Goal: Information Seeking & Learning: Learn about a topic

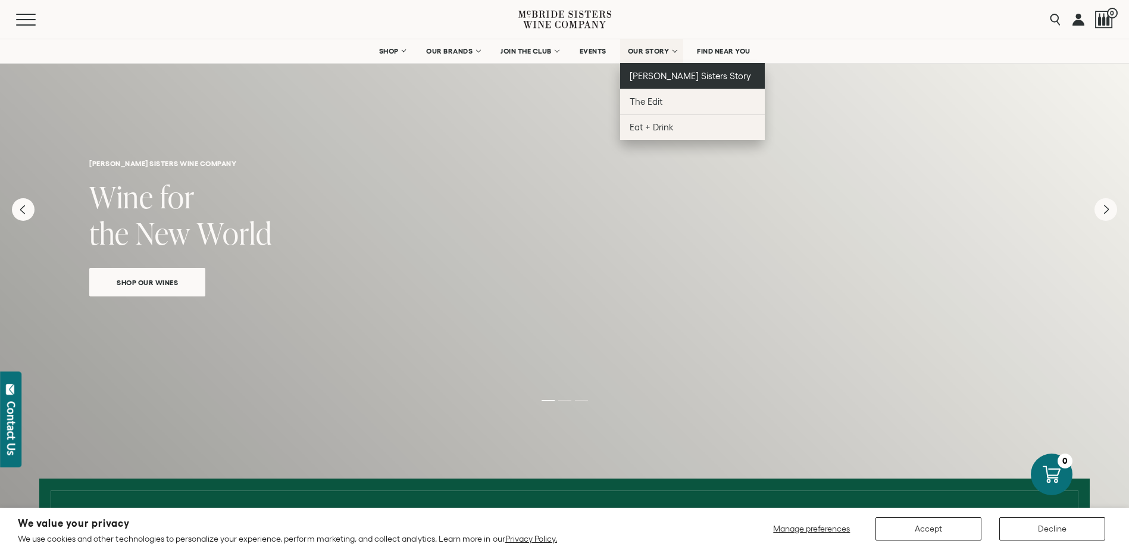
click at [664, 73] on span "[PERSON_NAME] Sisters Story" at bounding box center [691, 76] width 122 height 10
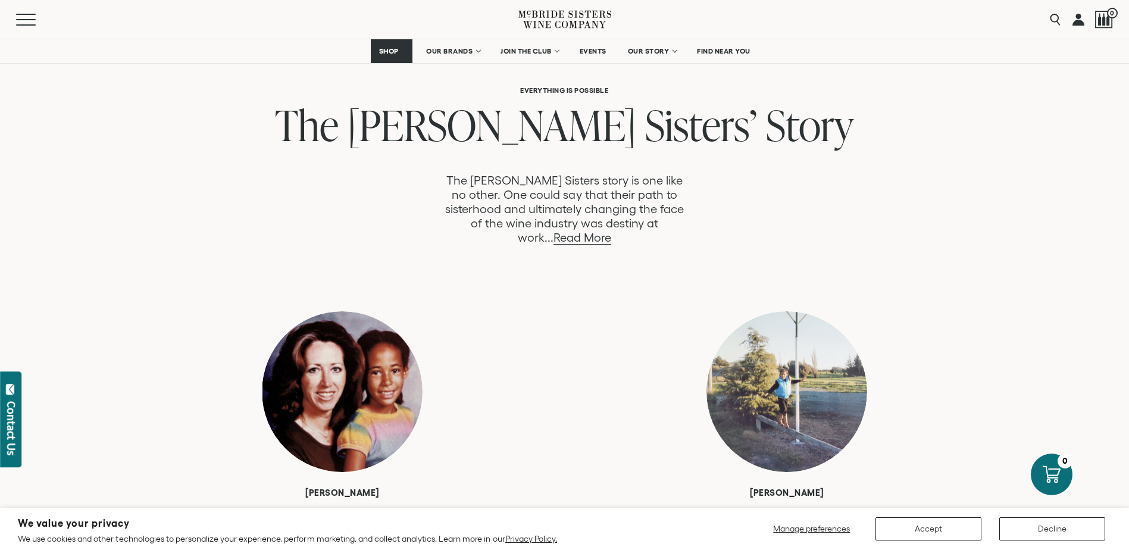
scroll to position [595, 0]
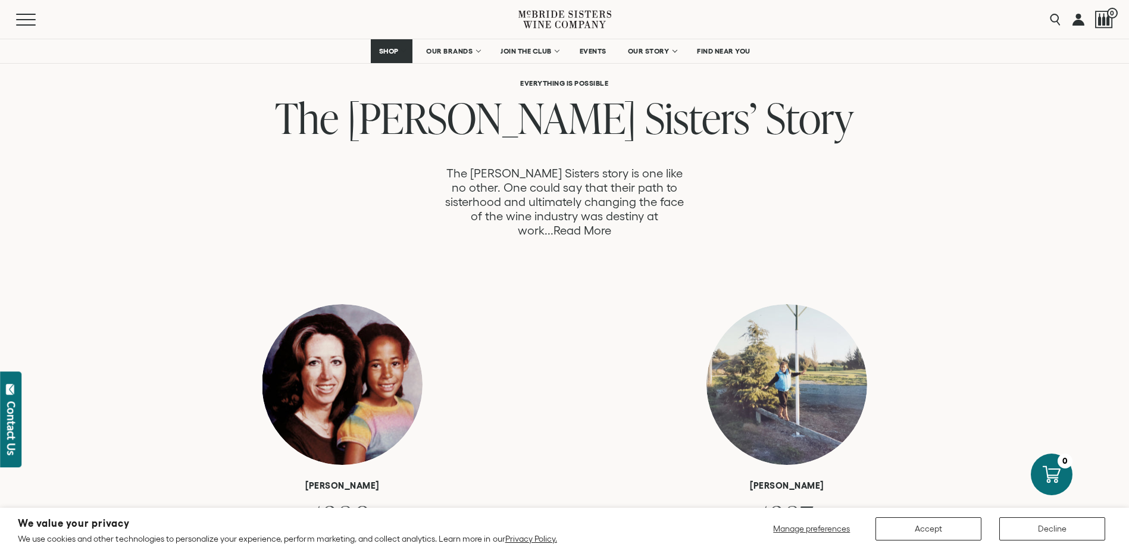
click at [611, 224] on link "Read More" at bounding box center [582, 231] width 58 height 14
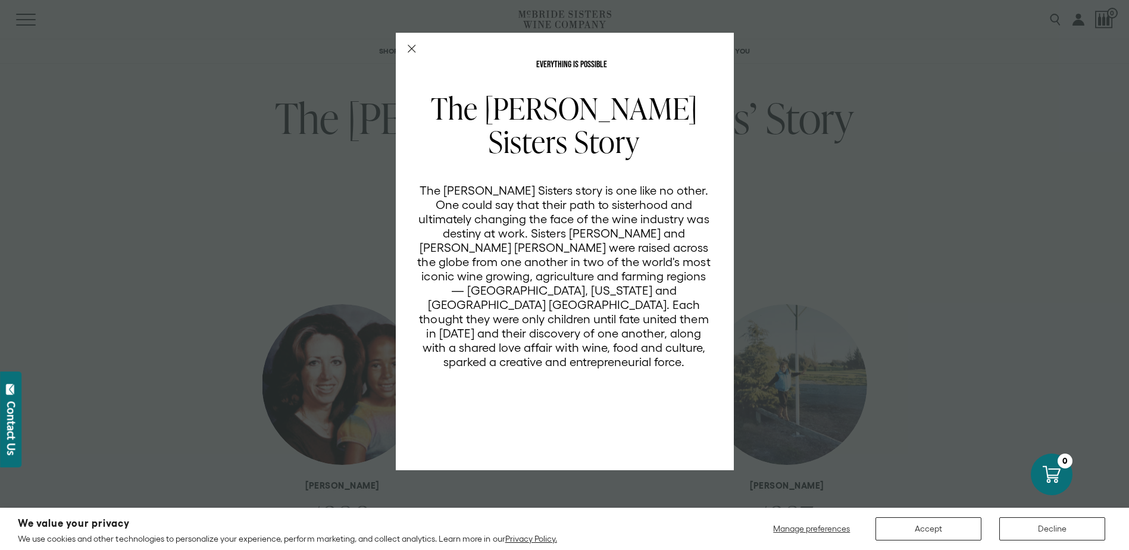
click at [409, 44] on div "EVERYTHING IS POSSIBLE The McBride Sisters Story The McBride Sisters story is o…" at bounding box center [565, 251] width 338 height 437
click at [416, 50] on div "EVERYTHING IS POSSIBLE The McBride Sisters Story The McBride Sisters story is o…" at bounding box center [565, 251] width 338 height 437
click at [414, 48] on icon "Close Modal" at bounding box center [412, 49] width 8 height 8
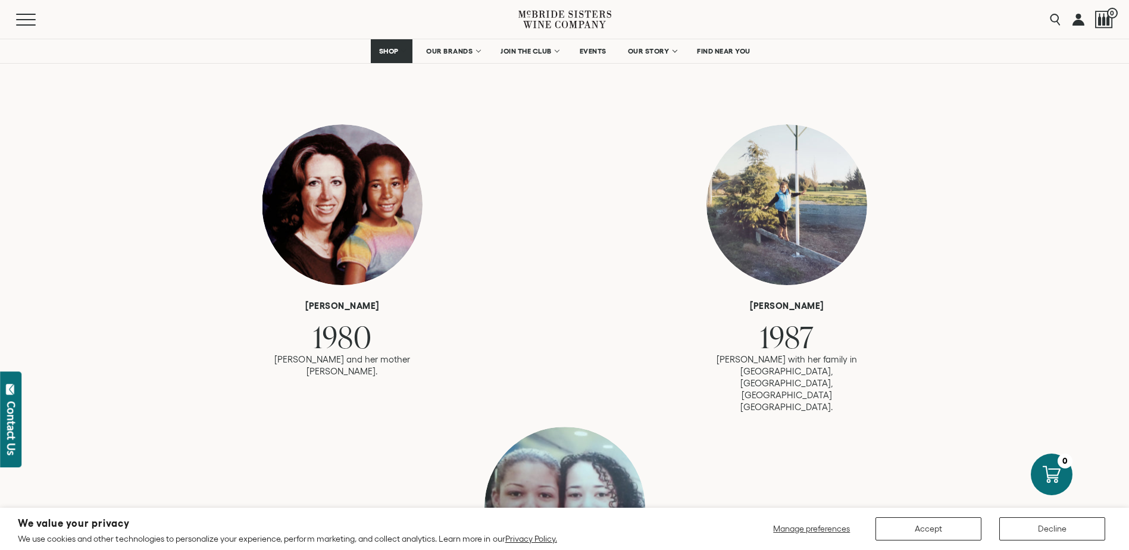
scroll to position [774, 0]
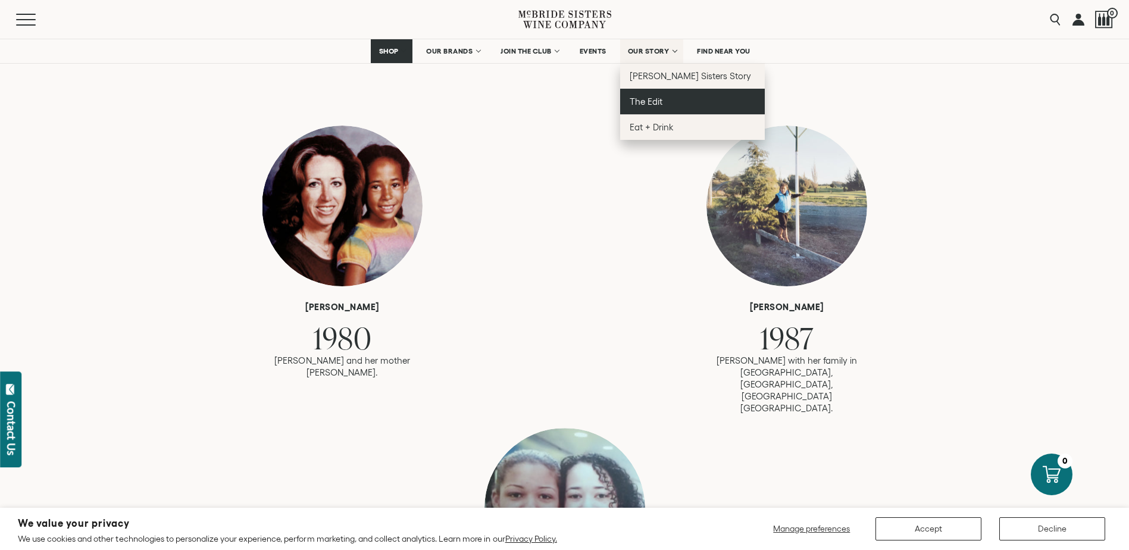
click at [646, 101] on span "The Edit" at bounding box center [646, 101] width 33 height 10
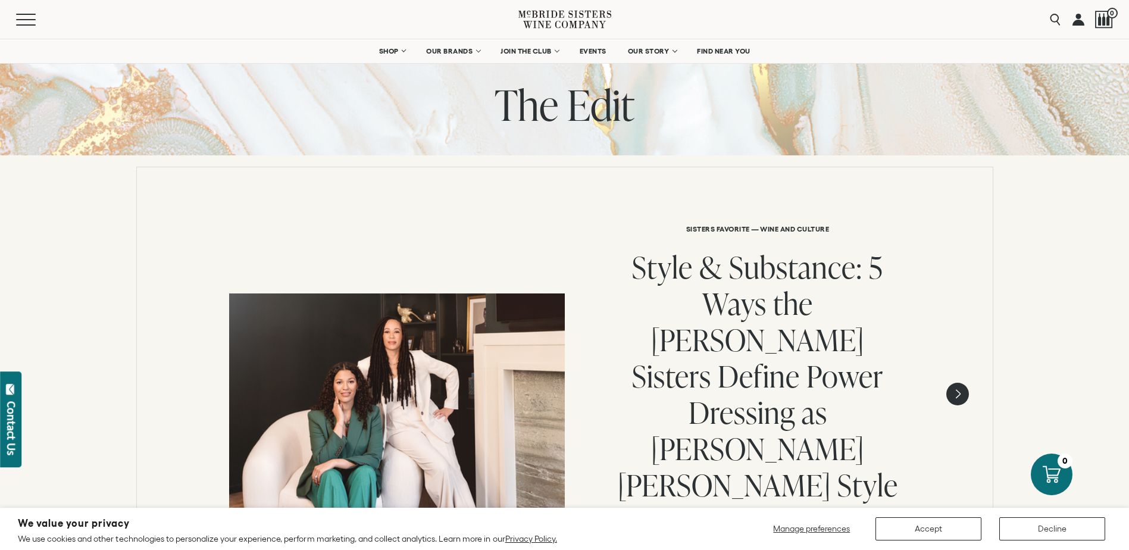
scroll to position [60, 0]
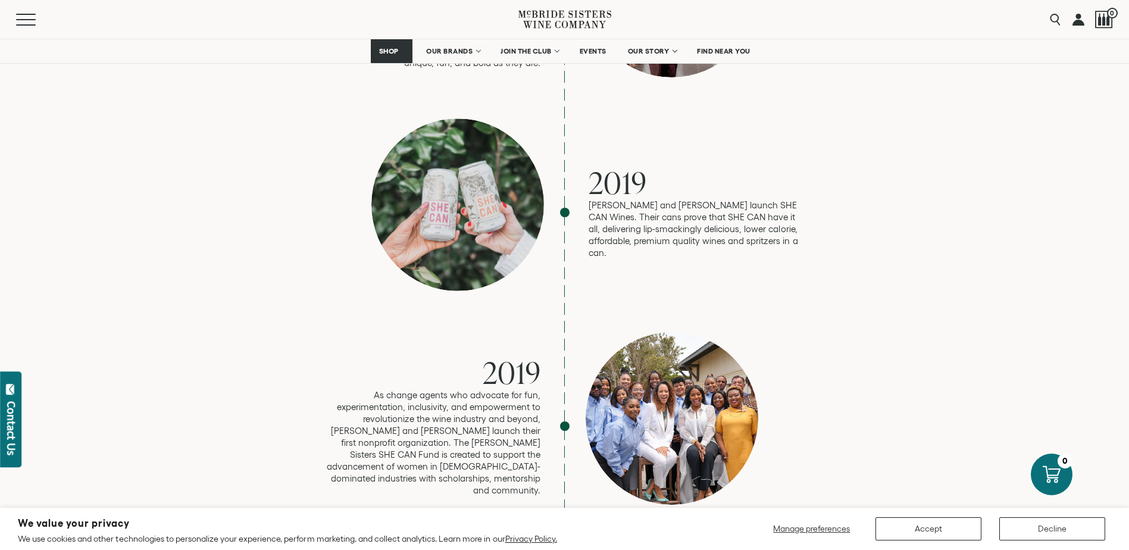
scroll to position [2439, 0]
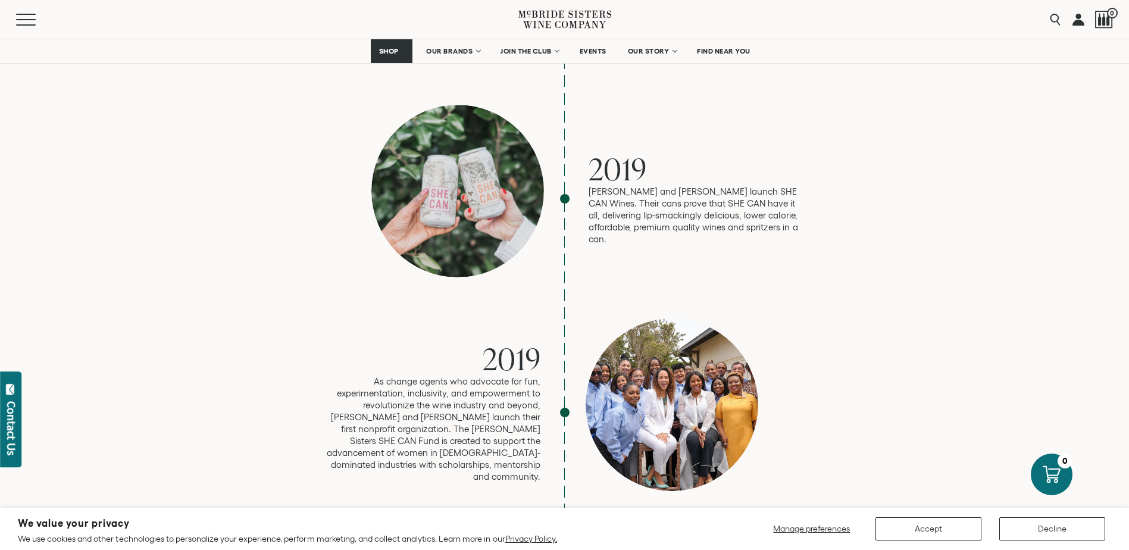
click at [656, 339] on div at bounding box center [672, 404] width 173 height 173
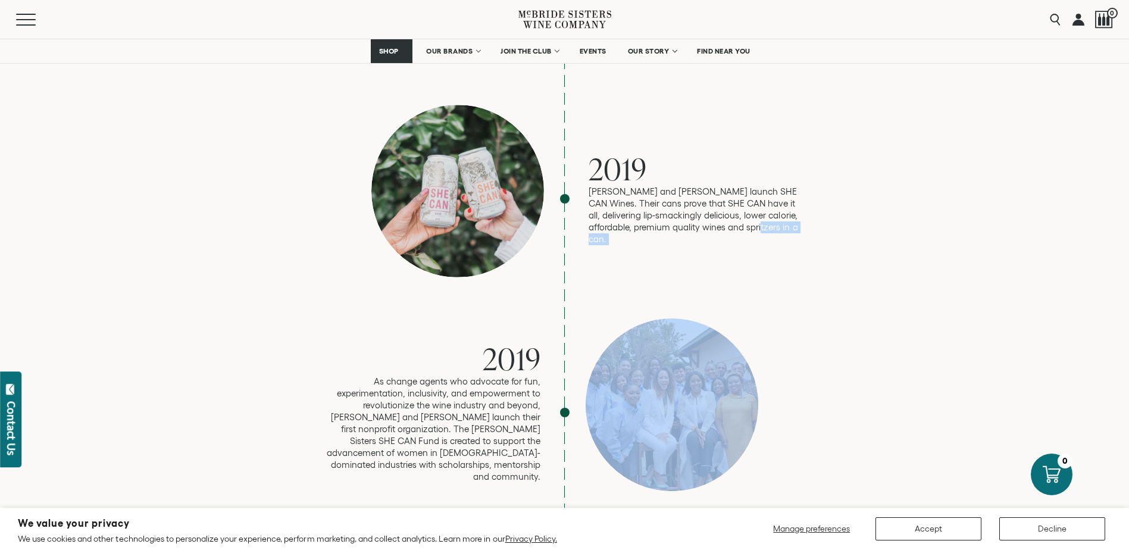
click at [656, 339] on div at bounding box center [672, 404] width 173 height 173
drag, startPoint x: 656, startPoint y: 339, endPoint x: 699, endPoint y: 342, distance: 42.9
click at [699, 342] on div at bounding box center [672, 404] width 173 height 173
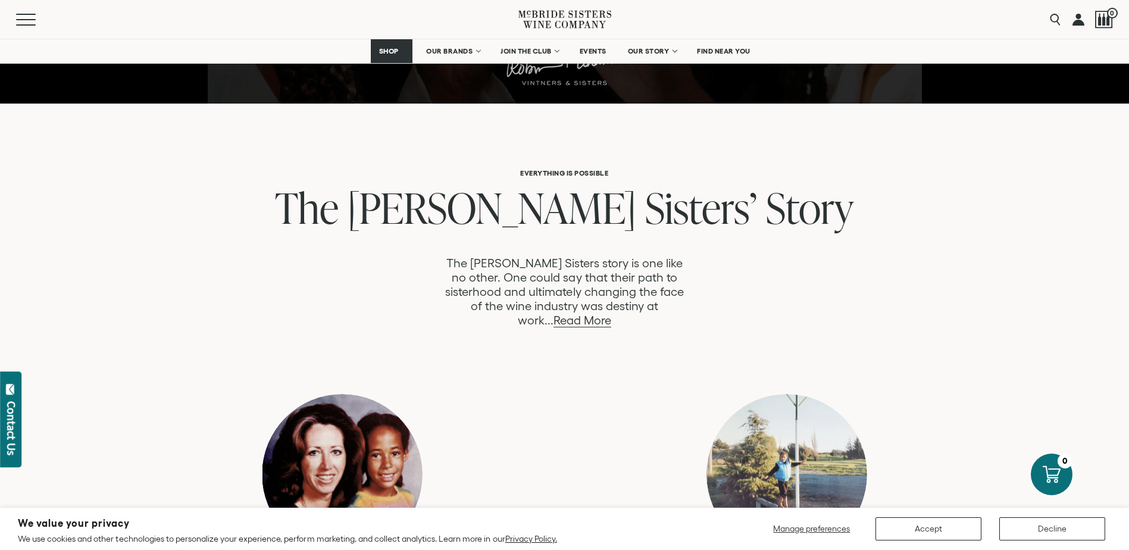
scroll to position [475, 0]
